Goal: Find specific fact: Find specific fact

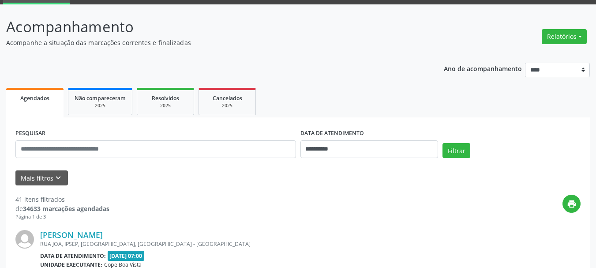
scroll to position [88, 0]
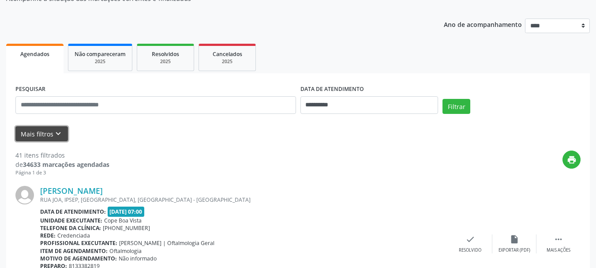
click at [55, 134] on icon "keyboard_arrow_down" at bounding box center [58, 134] width 10 height 10
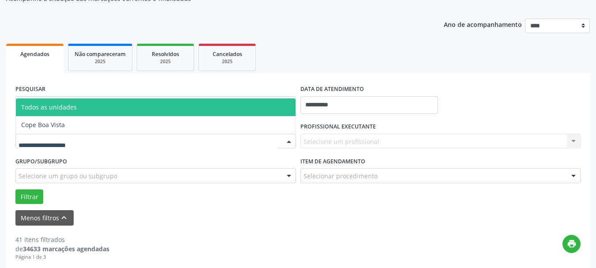
click at [128, 140] on div at bounding box center [155, 141] width 280 height 15
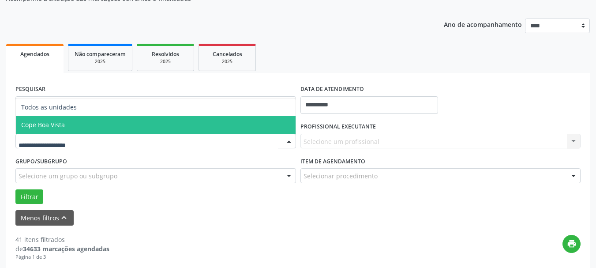
click at [93, 127] on span "Cope Boa Vista" at bounding box center [156, 125] width 280 height 18
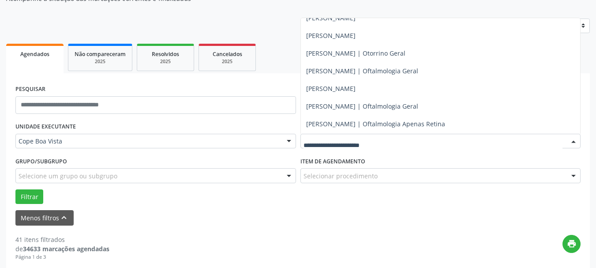
scroll to position [176, 0]
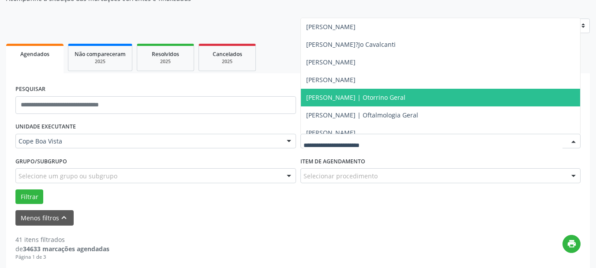
click at [342, 89] on span "[PERSON_NAME] | Otorrino Geral" at bounding box center [441, 98] width 280 height 18
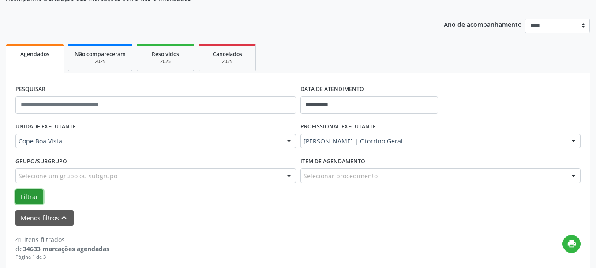
click at [27, 194] on button "Filtrar" at bounding box center [29, 196] width 28 height 15
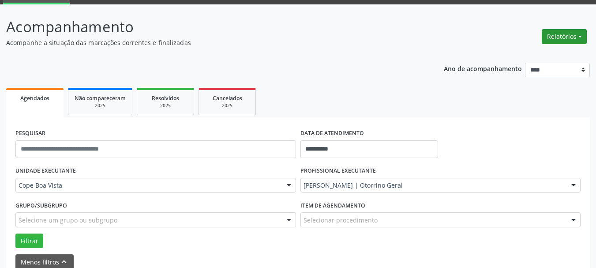
click at [561, 37] on button "Relatórios" at bounding box center [564, 36] width 45 height 15
click at [549, 49] on ul "Agendamentos Procedimentos realizados" at bounding box center [539, 62] width 96 height 32
click at [540, 53] on link "Agendamentos" at bounding box center [538, 55] width 95 height 12
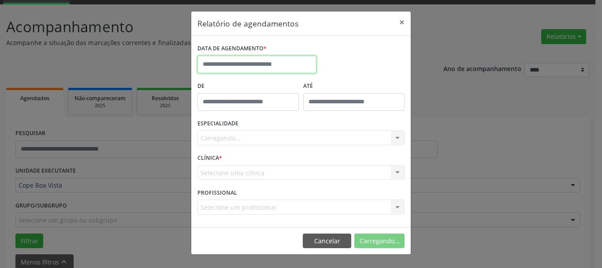
click at [258, 73] on body "**********" at bounding box center [301, 90] width 602 height 268
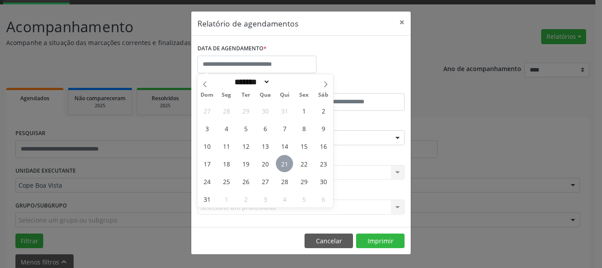
click at [290, 165] on span "21" at bounding box center [284, 163] width 17 height 17
type input "**********"
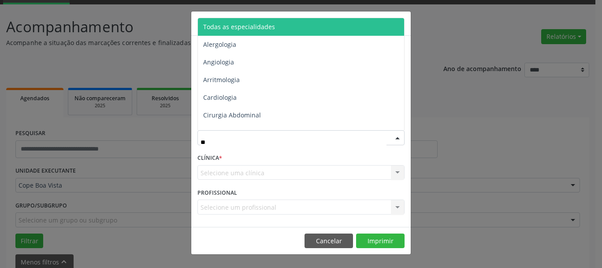
type input "***"
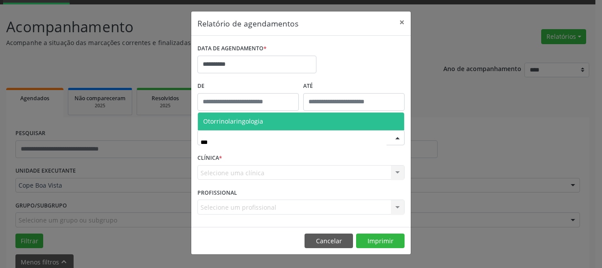
click at [246, 120] on span "Otorrinolaringologia" at bounding box center [233, 121] width 60 height 8
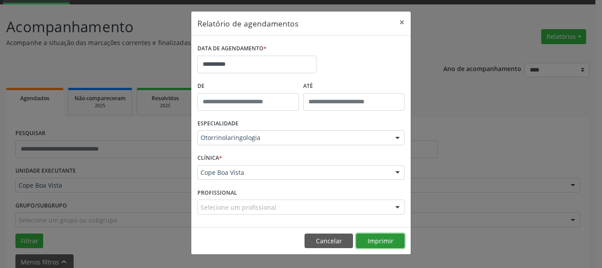
click at [386, 237] on button "Imprimir" at bounding box center [380, 240] width 49 height 15
click at [321, 235] on button "Cancelar" at bounding box center [329, 240] width 49 height 15
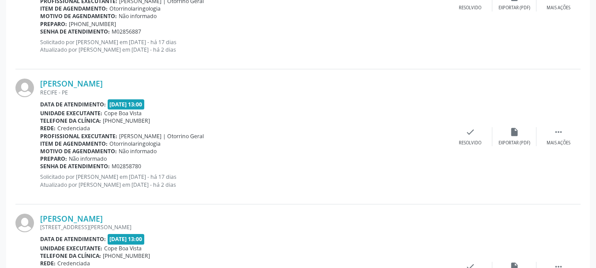
scroll to position [1134, 0]
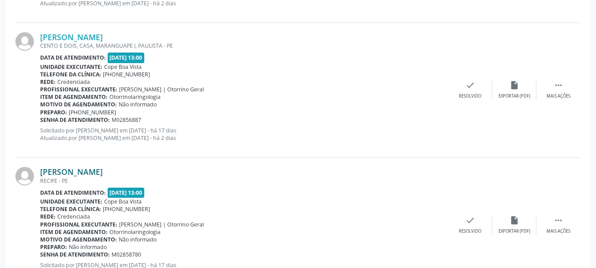
click at [89, 171] on link "[PERSON_NAME]" at bounding box center [71, 172] width 63 height 10
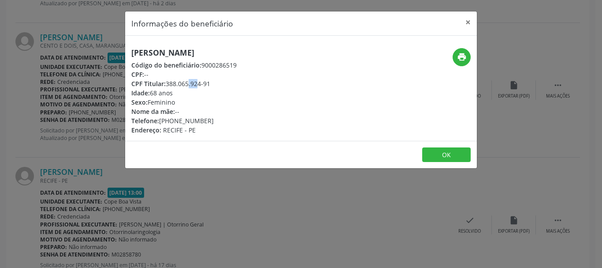
drag, startPoint x: 167, startPoint y: 86, endPoint x: 178, endPoint y: 86, distance: 11.0
click at [178, 86] on div "CPF Titular: 388.065.924-91" at bounding box center [183, 83] width 105 height 9
drag, startPoint x: 168, startPoint y: 86, endPoint x: 212, endPoint y: 83, distance: 44.6
click at [212, 83] on div "CPF Titular: 388.065.924-91" at bounding box center [183, 83] width 105 height 9
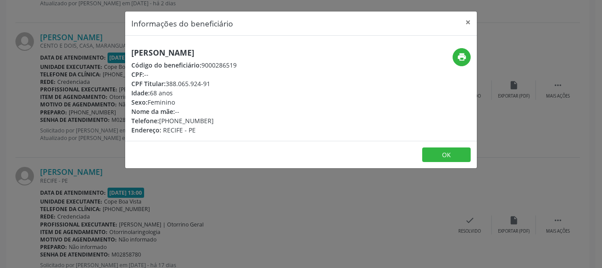
copy div "388.065.924-91"
click at [199, 194] on div "Informações do beneficiário × [PERSON_NAME] Código do beneficiário: 9000286519 …" at bounding box center [301, 134] width 602 height 268
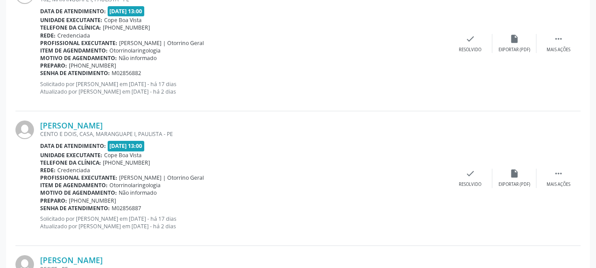
scroll to position [1002, 0]
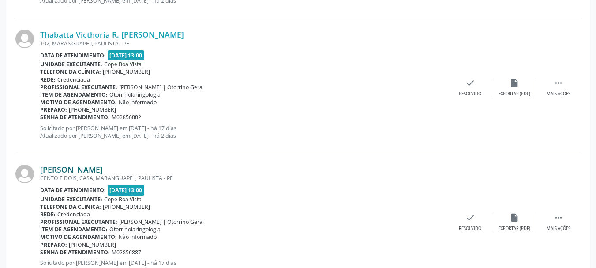
click at [99, 170] on link "[PERSON_NAME]" at bounding box center [71, 169] width 63 height 10
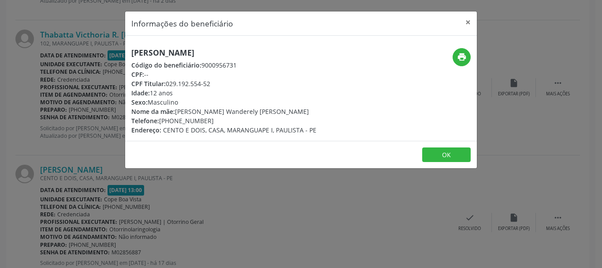
drag, startPoint x: 169, startPoint y: 86, endPoint x: 213, endPoint y: 87, distance: 44.1
click at [213, 86] on div "CPF Titular: 029.192.554-52" at bounding box center [223, 83] width 185 height 9
copy div "029.192.554-52"
click at [106, 169] on div "Informações do beneficiário × [PERSON_NAME] Código do beneficiário: 9000956731 …" at bounding box center [301, 134] width 602 height 268
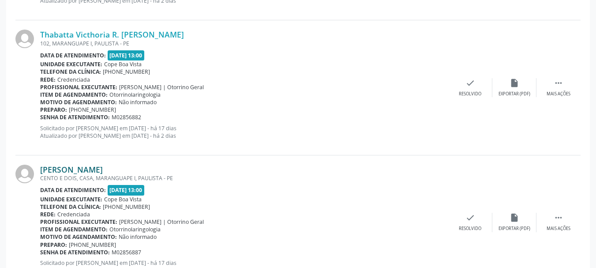
click at [103, 170] on link "[PERSON_NAME]" at bounding box center [71, 169] width 63 height 10
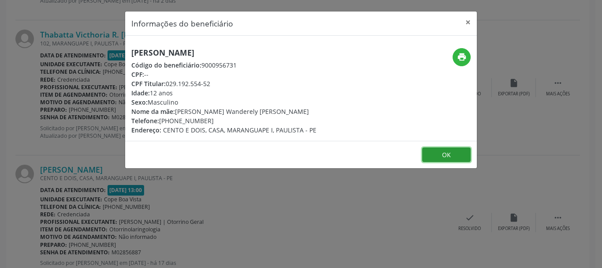
click at [442, 153] on button "OK" at bounding box center [446, 154] width 49 height 15
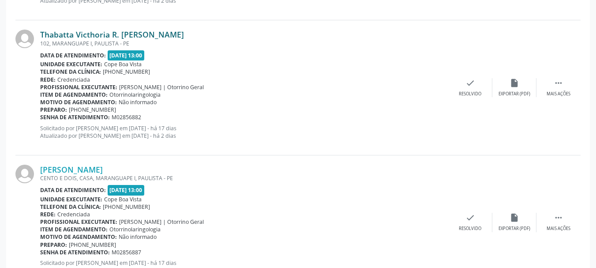
click at [135, 32] on link "Thabatta Victhoria R. [PERSON_NAME]" at bounding box center [112, 35] width 144 height 10
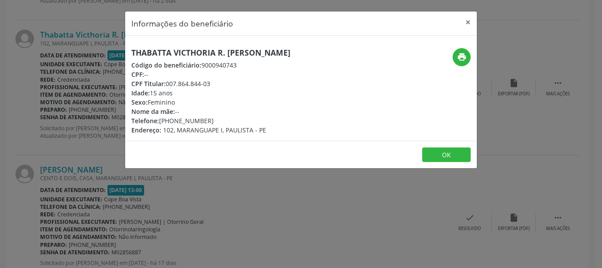
drag, startPoint x: 168, startPoint y: 84, endPoint x: 214, endPoint y: 85, distance: 46.3
click at [214, 85] on div "CPF Titular: 007.864.844-03" at bounding box center [210, 83] width 159 height 9
copy div "007.864.844-03"
click at [206, 190] on div "Informações do beneficiário × Thabatta Victhoria R. [PERSON_NAME] Código do ben…" at bounding box center [301, 134] width 602 height 268
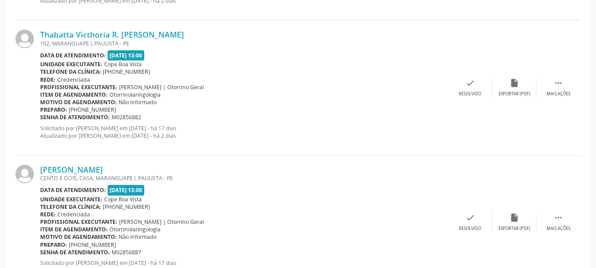
click at [115, 40] on div "102, MARANGUAPE I, PAULISTA - PE" at bounding box center [244, 43] width 408 height 7
click at [114, 37] on link "Thabatta Victhoria R. [PERSON_NAME]" at bounding box center [112, 35] width 144 height 10
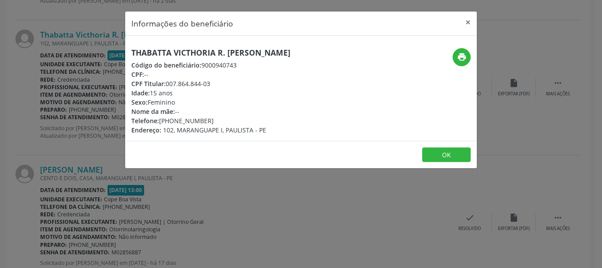
click at [90, 159] on div "Informações do beneficiário × Thabatta Victhoria R. [PERSON_NAME] Código do ben…" at bounding box center [301, 134] width 602 height 268
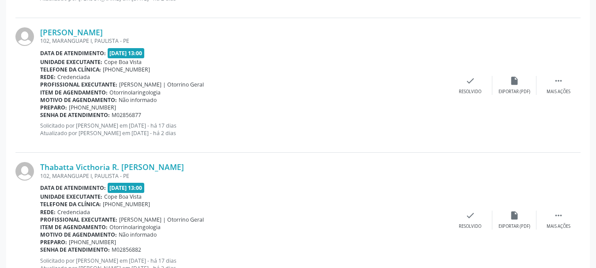
scroll to position [825, 0]
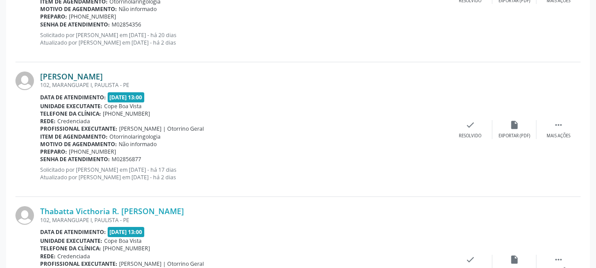
click at [103, 78] on link "[PERSON_NAME]" at bounding box center [71, 76] width 63 height 10
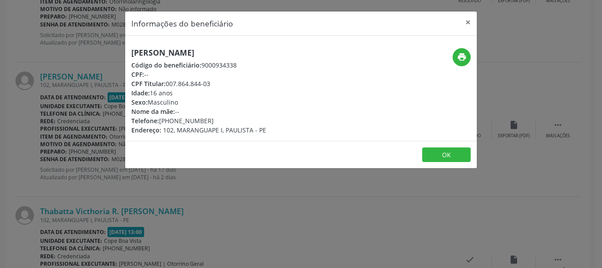
drag, startPoint x: 168, startPoint y: 86, endPoint x: 217, endPoint y: 86, distance: 49.4
click at [217, 86] on div "CPF Titular: 007.864.844-03" at bounding box center [198, 83] width 135 height 9
copy div "007.864.844-03"
click at [63, 115] on div "Informações do beneficiário × [PERSON_NAME] Código do beneficiário: 9000934338 …" at bounding box center [301, 134] width 602 height 268
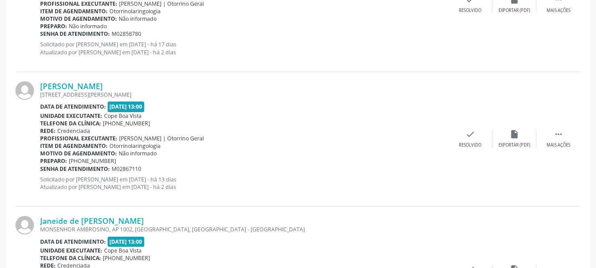
scroll to position [1443, 0]
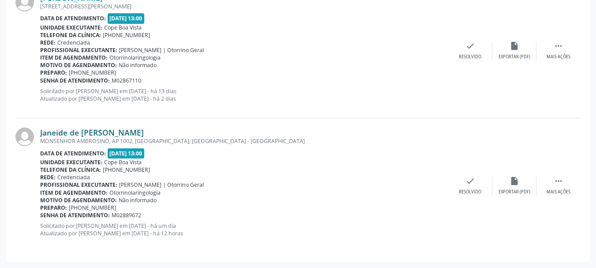
click at [91, 133] on link "Janeide de [PERSON_NAME]" at bounding box center [92, 132] width 104 height 10
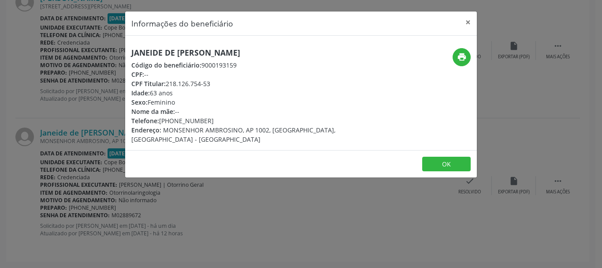
drag, startPoint x: 167, startPoint y: 80, endPoint x: 214, endPoint y: 79, distance: 46.8
click at [214, 79] on div "CPF Titular: 218.126.754-53" at bounding box center [242, 83] width 222 height 9
copy div "218.126.754-53"
click at [183, 167] on footer "OK" at bounding box center [301, 164] width 352 height 28
click at [139, 196] on div "Informações do beneficiário × Janeide de [PERSON_NAME] Código do beneficiário: …" at bounding box center [301, 134] width 602 height 268
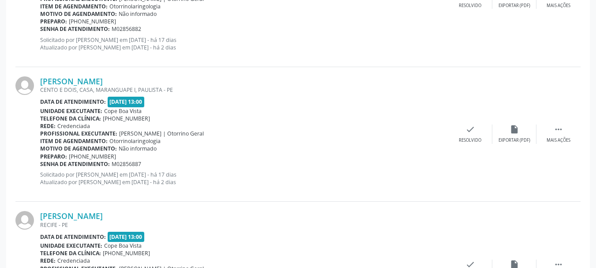
scroll to position [1002, 0]
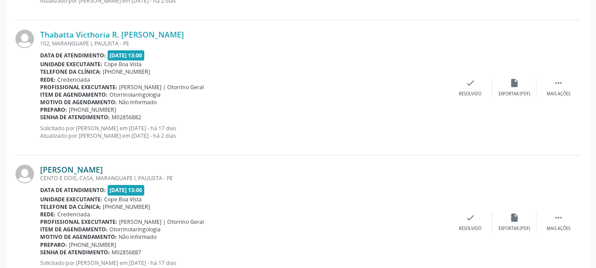
click at [100, 168] on link "[PERSON_NAME]" at bounding box center [71, 169] width 63 height 10
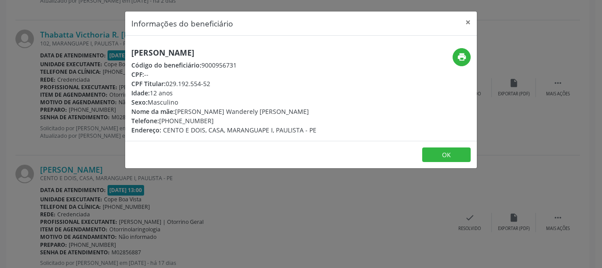
click at [176, 46] on div "[PERSON_NAME] Código do beneficiário: 9000956731 CPF: -- CPF Titular: 029.192.5…" at bounding box center [301, 88] width 352 height 105
click at [177, 49] on h5 "[PERSON_NAME]" at bounding box center [223, 52] width 185 height 9
click at [177, 50] on h5 "[PERSON_NAME]" at bounding box center [223, 52] width 185 height 9
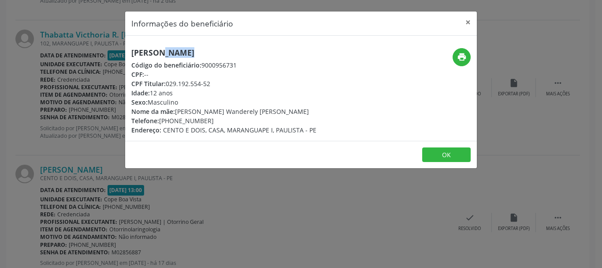
copy div "[PERSON_NAME]"
drag, startPoint x: 163, startPoint y: 121, endPoint x: 222, endPoint y: 121, distance: 59.5
click at [222, 121] on div "Telefone: [PHONE_NUMBER]" at bounding box center [223, 120] width 185 height 9
copy div "81) 99469-3832"
click at [466, 19] on button "×" at bounding box center [469, 22] width 18 height 22
